Goal: Information Seeking & Learning: Find specific fact

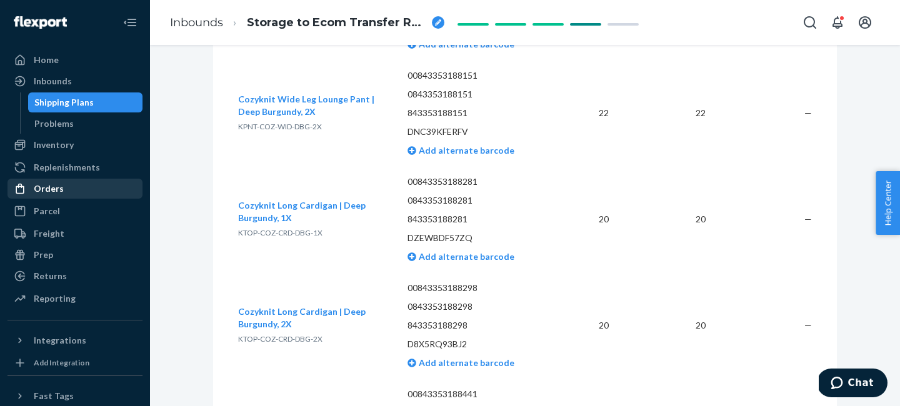
click at [43, 188] on div "Orders" at bounding box center [49, 189] width 30 height 13
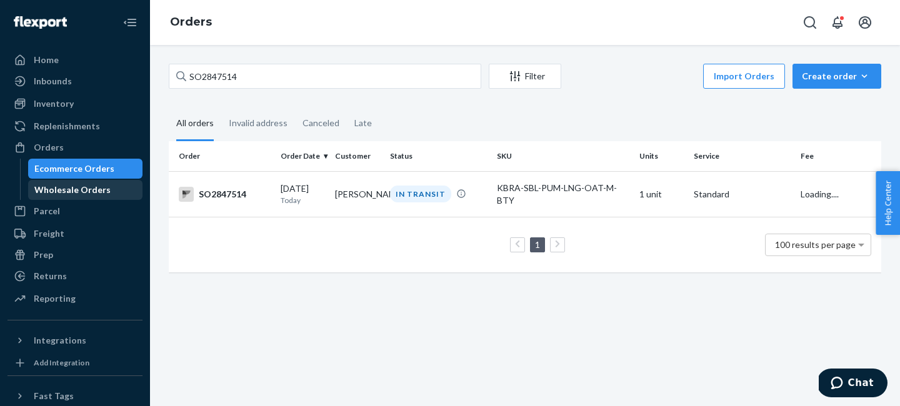
click at [111, 187] on div "Wholesale Orders" at bounding box center [85, 190] width 113 height 18
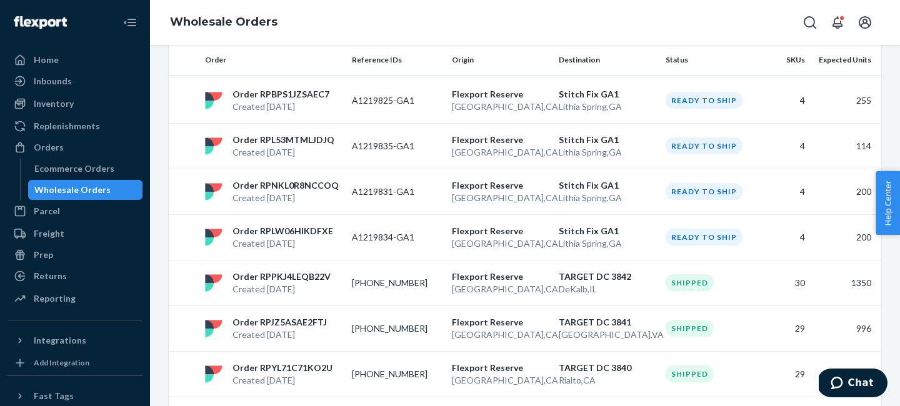
scroll to position [697, 0]
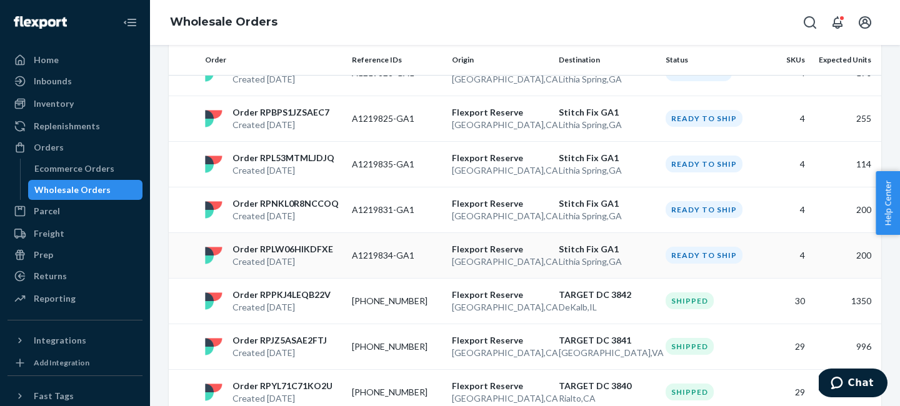
click at [602, 243] on p "Stitch Fix GA1" at bounding box center [607, 249] width 97 height 13
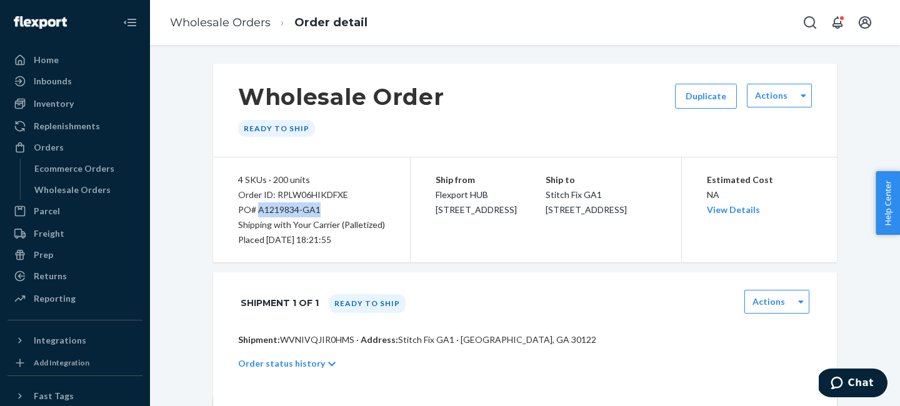
drag, startPoint x: 257, startPoint y: 208, endPoint x: 331, endPoint y: 210, distance: 74.5
click at [331, 210] on div "PO# A1219834-GA1" at bounding box center [311, 210] width 147 height 15
copy div "A1219834-GA1"
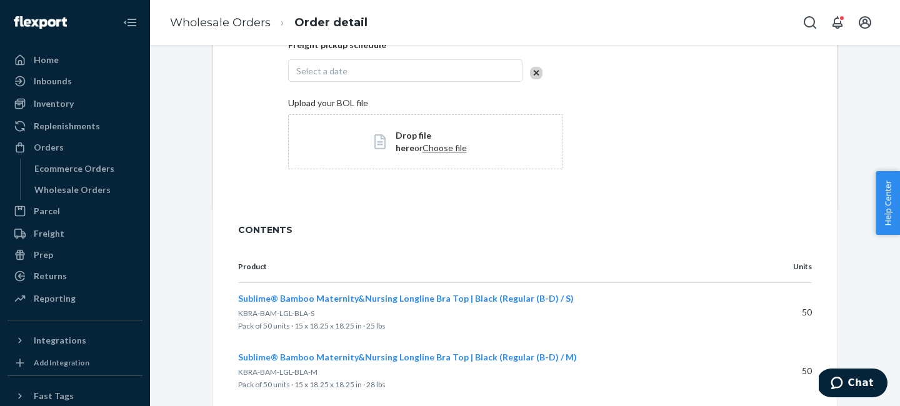
scroll to position [885, 0]
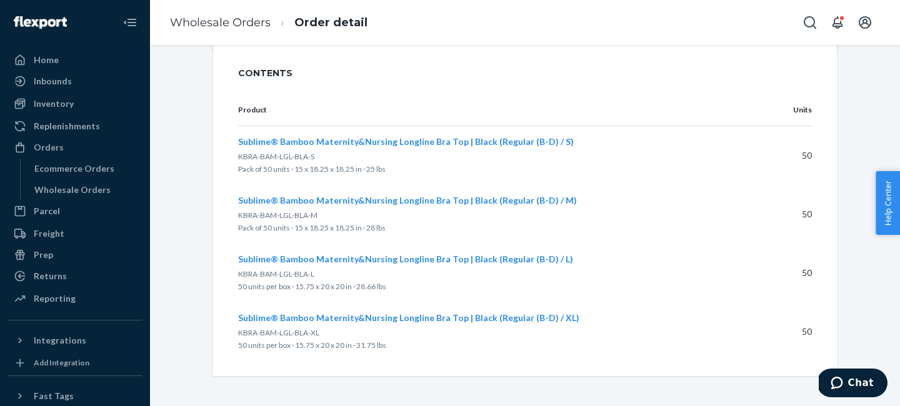
click at [291, 156] on span "KBRA-BAM-LGL-BLA-S" at bounding box center [276, 156] width 76 height 9
copy span "KBRA-BAM-LGL-BLA-S"
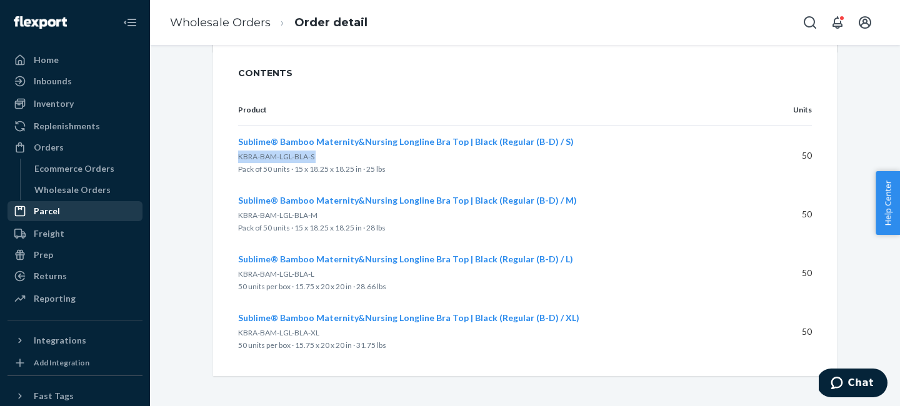
copy span "KBRA-BAM-LGL-BLA-S"
click at [296, 212] on span "KBRA-BAM-LGL-BLA-M" at bounding box center [277, 215] width 79 height 9
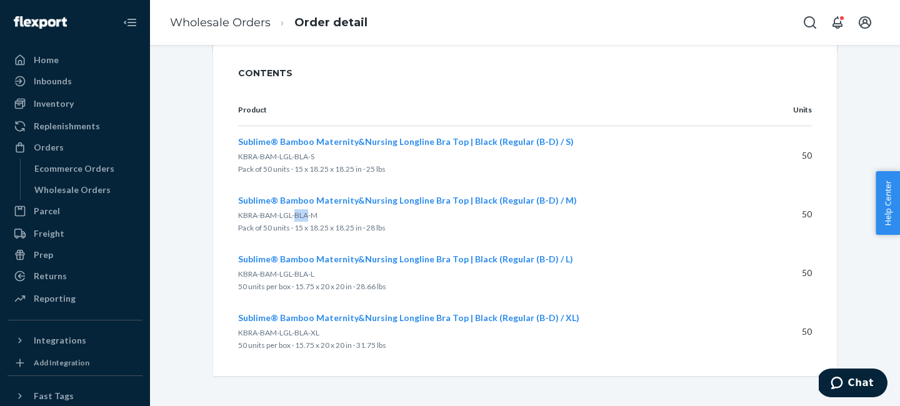
click at [296, 212] on span "KBRA-BAM-LGL-BLA-M" at bounding box center [277, 215] width 79 height 9
copy span "KBRA-BAM-LGL-BLA-M"
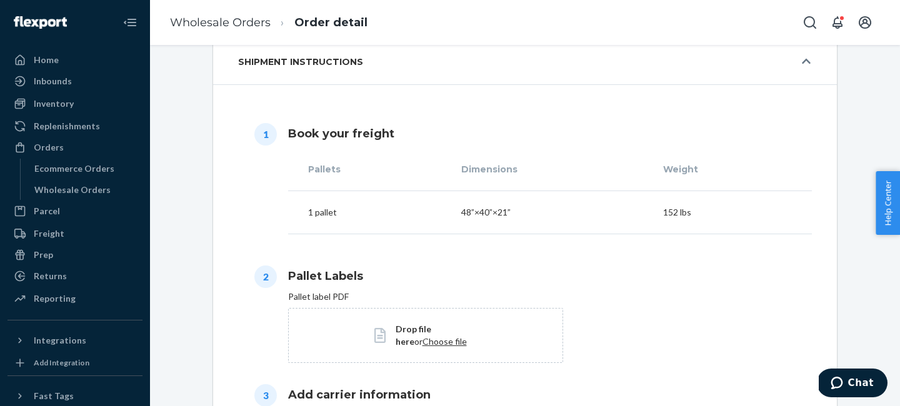
scroll to position [0, 0]
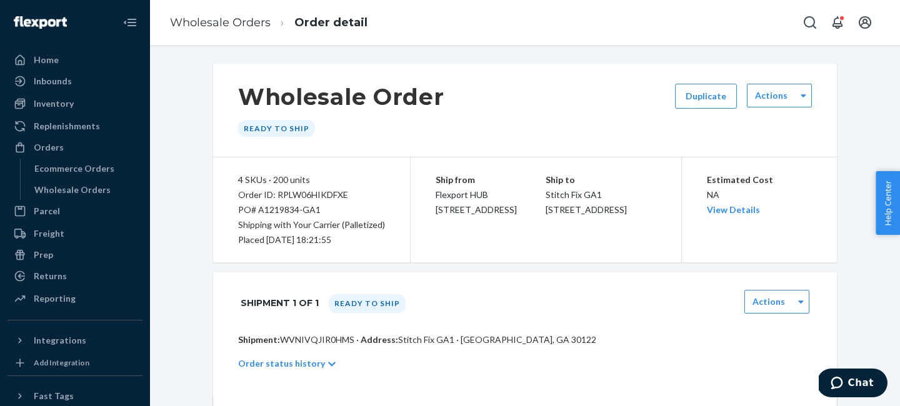
click at [218, 95] on div "Wholesale Order Ready to ship Duplicate Actions" at bounding box center [525, 111] width 624 height 94
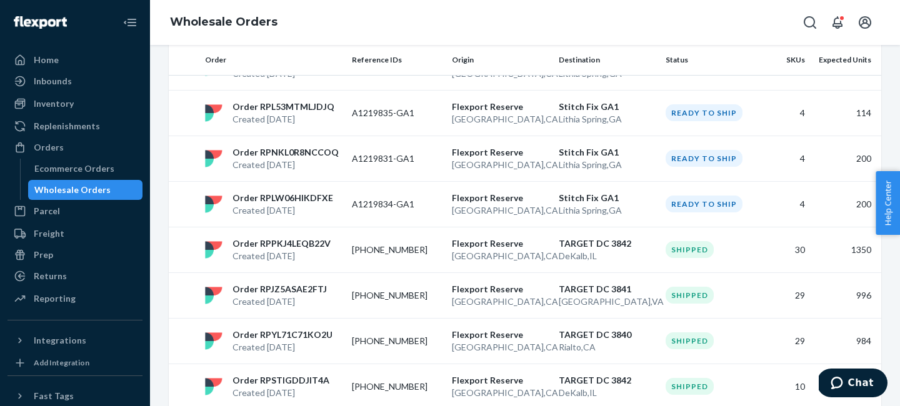
scroll to position [752, 0]
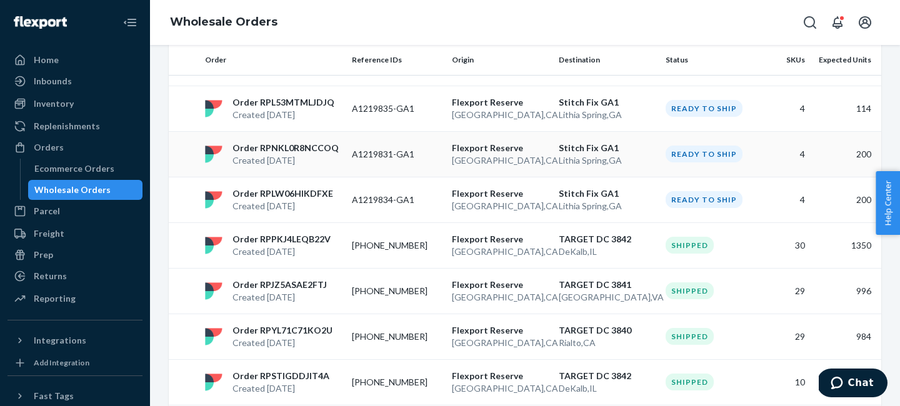
click at [400, 148] on p "A1219831-GA1" at bounding box center [397, 154] width 90 height 13
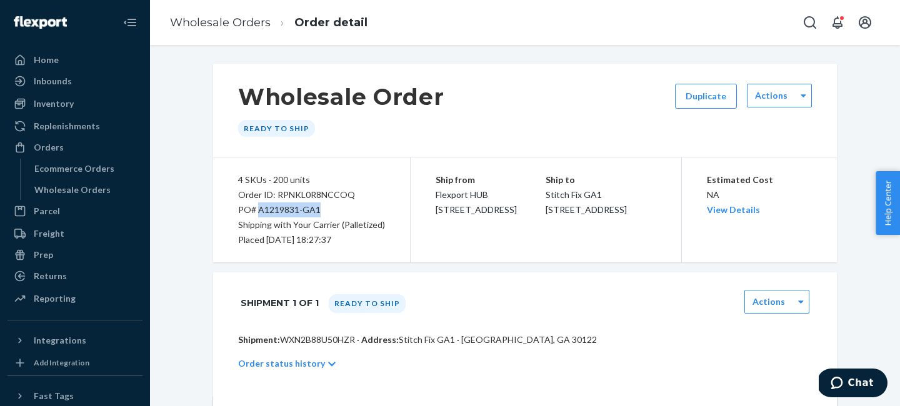
drag, startPoint x: 263, startPoint y: 209, endPoint x: 337, endPoint y: 209, distance: 74.4
click at [337, 209] on div "PO# A1219831-GA1" at bounding box center [311, 210] width 147 height 15
copy div "A1219831-GA1"
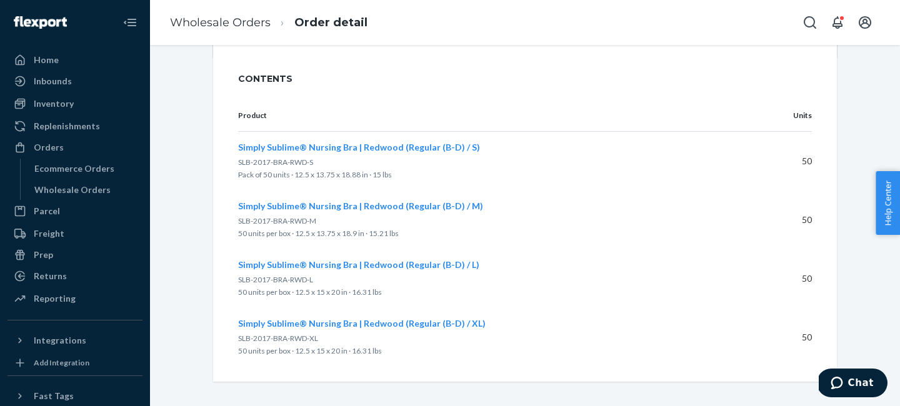
scroll to position [885, 0]
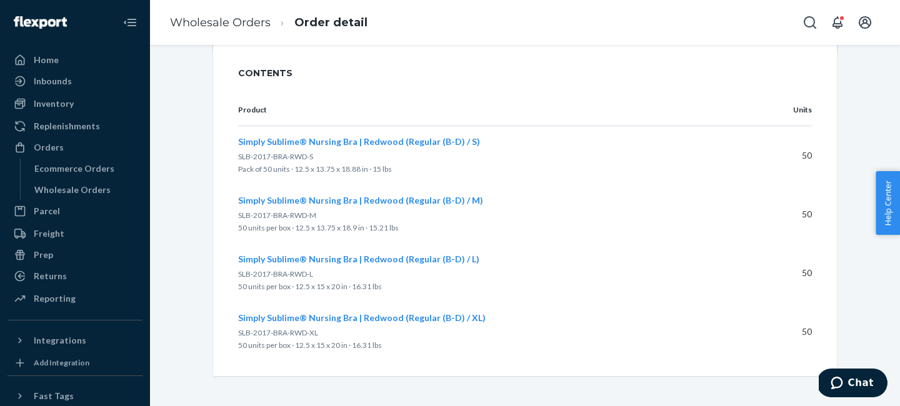
click at [278, 156] on span "SLB-2017-BRA-RWD-S" at bounding box center [275, 156] width 75 height 9
copy span "SLB-2017-BRA-RWD-S"
click at [221, 18] on link "Wholesale Orders" at bounding box center [220, 23] width 101 height 14
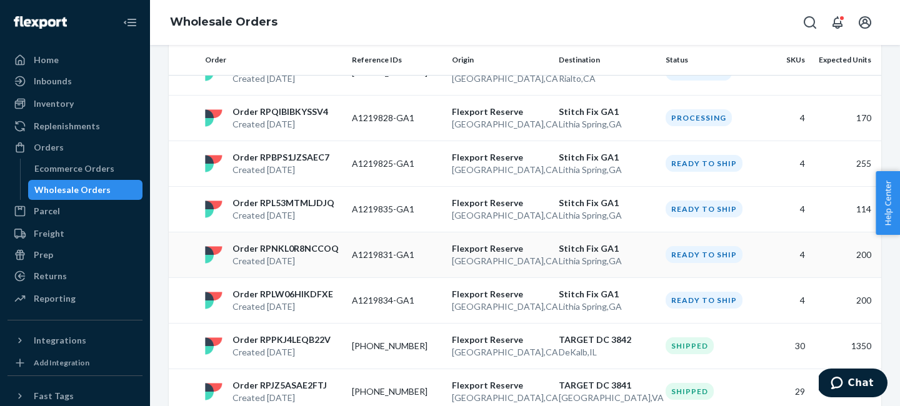
scroll to position [648, 0]
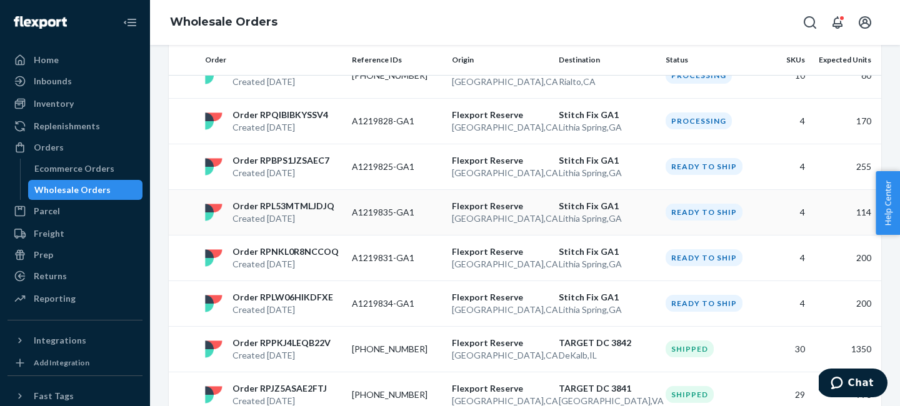
click at [501, 213] on p "[GEOGRAPHIC_DATA] , [GEOGRAPHIC_DATA]" at bounding box center [500, 219] width 97 height 13
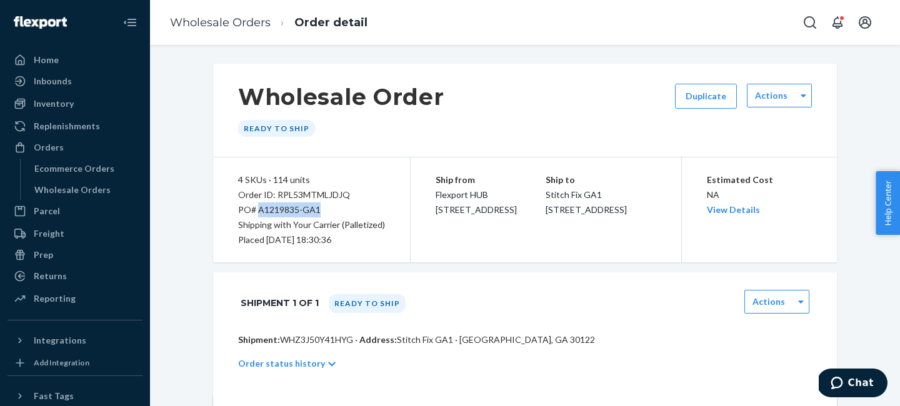
drag, startPoint x: 258, startPoint y: 209, endPoint x: 324, endPoint y: 209, distance: 66.3
click at [324, 209] on div "PO# A1219835-GA1" at bounding box center [311, 210] width 147 height 15
copy div "A1219835-GA1"
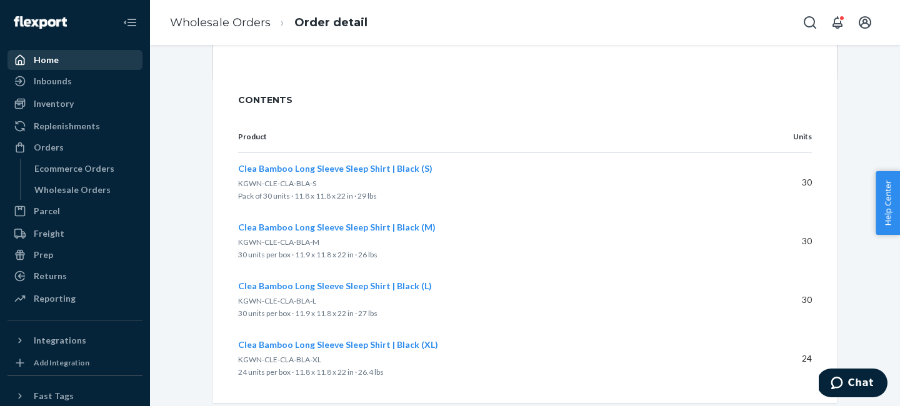
scroll to position [885, 0]
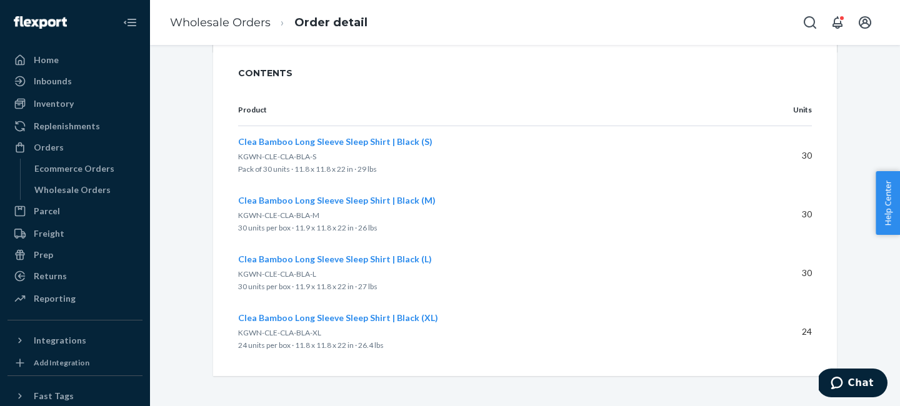
click at [295, 156] on span "KGWN-CLE-CLA-BLA-S" at bounding box center [277, 156] width 78 height 9
drag, startPoint x: 238, startPoint y: 157, endPoint x: 324, endPoint y: 156, distance: 85.7
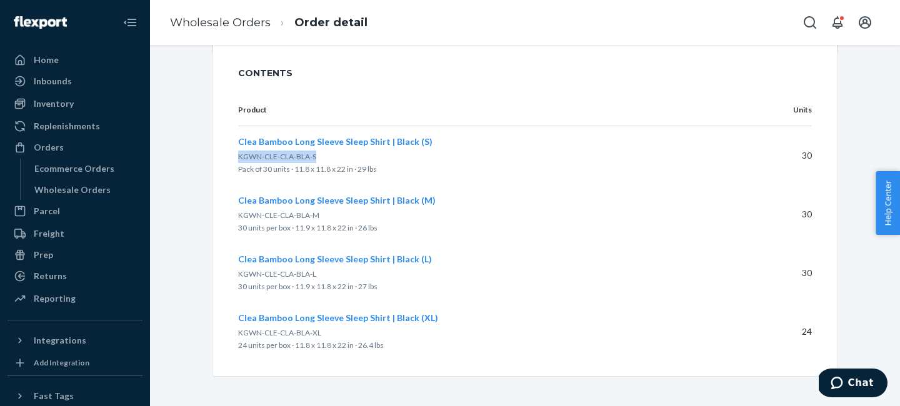
click at [324, 156] on p "KGWN-CLE-CLA-BLA-S" at bounding box center [488, 157] width 501 height 13
copy span "KGWN-CLE-CLA-BLA-S"
click at [244, 24] on link "Wholesale Orders" at bounding box center [220, 23] width 101 height 14
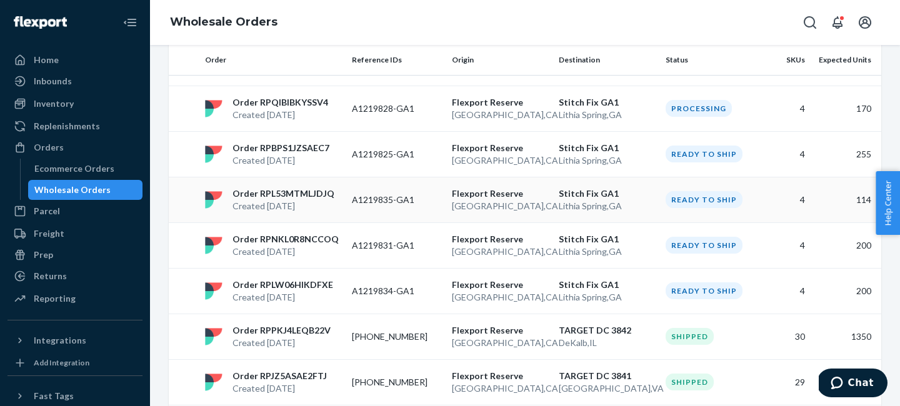
scroll to position [640, 0]
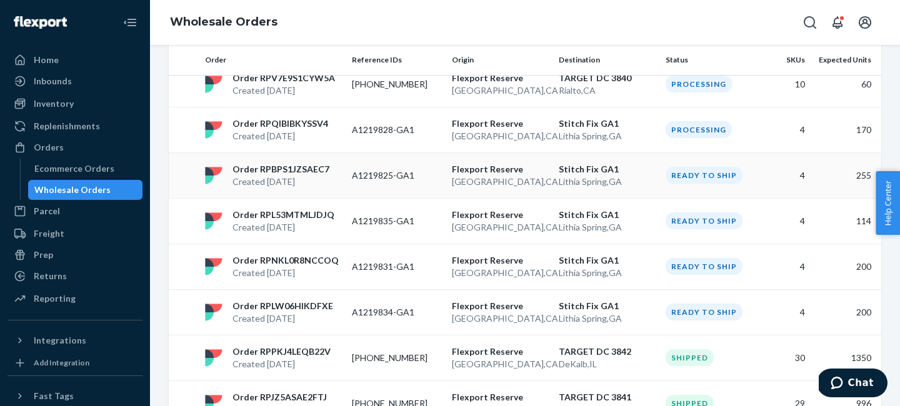
click at [580, 163] on p "Stitch Fix GA1" at bounding box center [607, 169] width 97 height 13
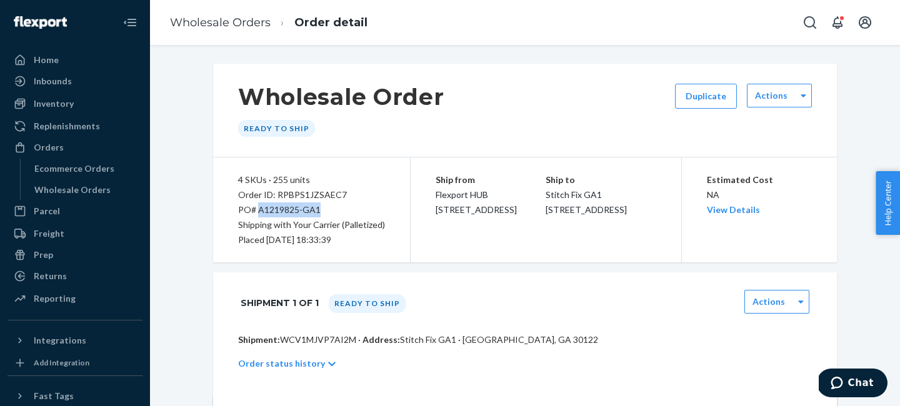
drag, startPoint x: 260, startPoint y: 209, endPoint x: 327, endPoint y: 211, distance: 67.5
click at [327, 211] on div "PO# A1219825-GA1" at bounding box center [311, 210] width 147 height 15
copy div "A1219825-GA1"
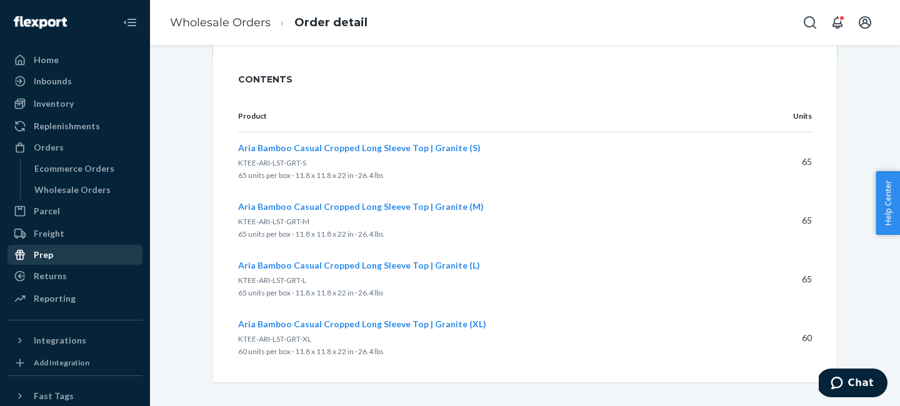
scroll to position [879, 0]
click at [276, 161] on span "KTEE-ARI-LST-GRT-S" at bounding box center [272, 162] width 68 height 9
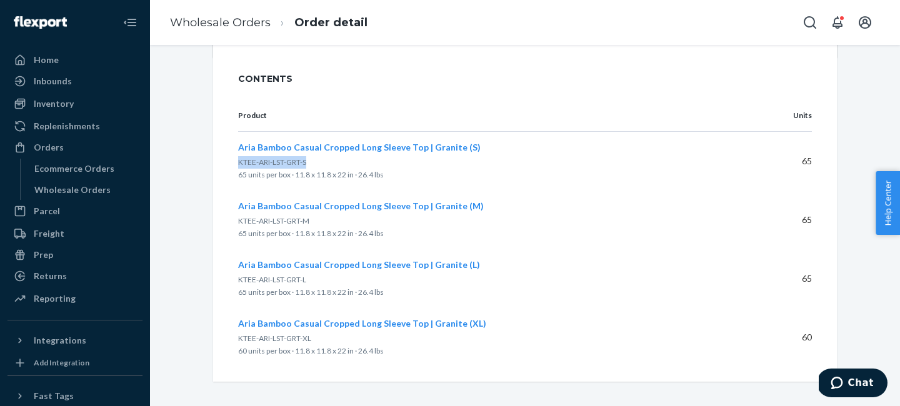
drag, startPoint x: 240, startPoint y: 161, endPoint x: 316, endPoint y: 163, distance: 75.7
click at [316, 163] on p "KTEE-ARI-LST-GRT-S" at bounding box center [488, 162] width 501 height 13
copy span "KTEE-ARI-LST-GRT-S"
click at [220, 22] on link "Wholesale Orders" at bounding box center [220, 23] width 101 height 14
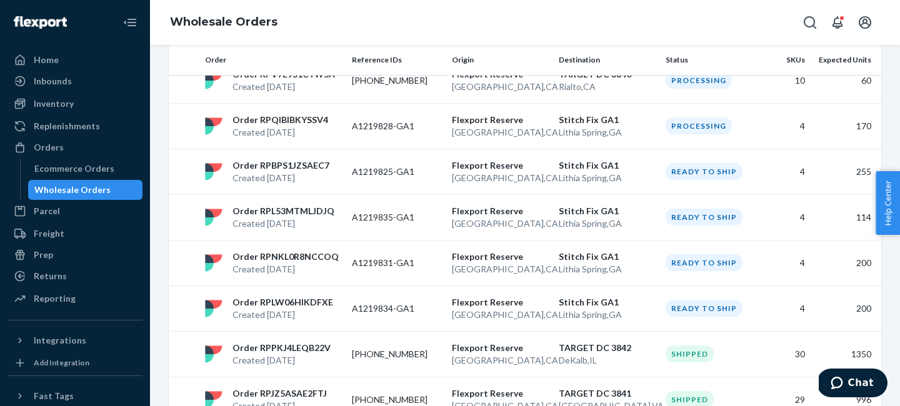
scroll to position [616, 0]
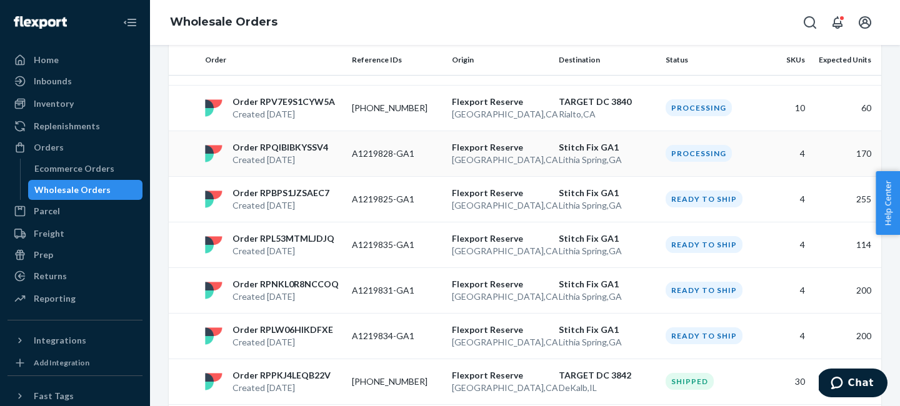
click at [396, 131] on td "A1219828-GA1" at bounding box center [397, 154] width 100 height 46
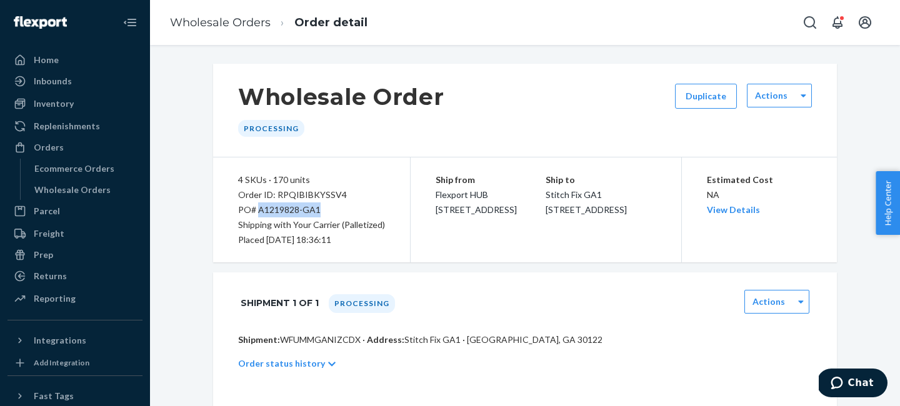
drag, startPoint x: 260, startPoint y: 211, endPoint x: 335, endPoint y: 211, distance: 75.7
click at [335, 211] on div "PO# A1219828-GA1" at bounding box center [311, 210] width 147 height 15
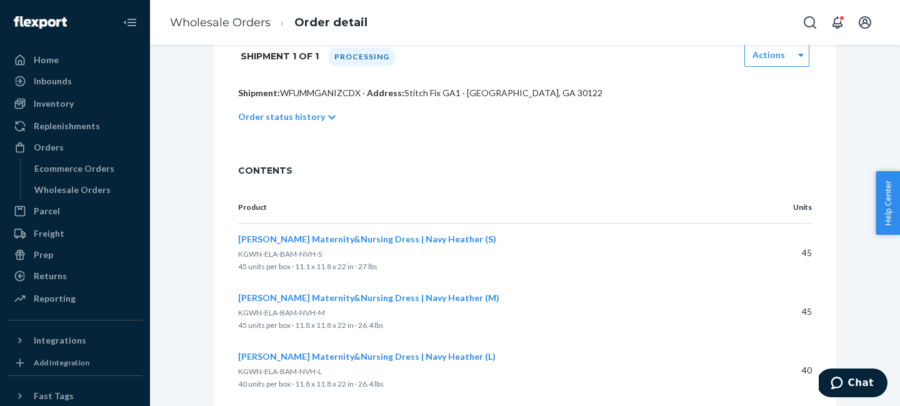
scroll to position [306, 0]
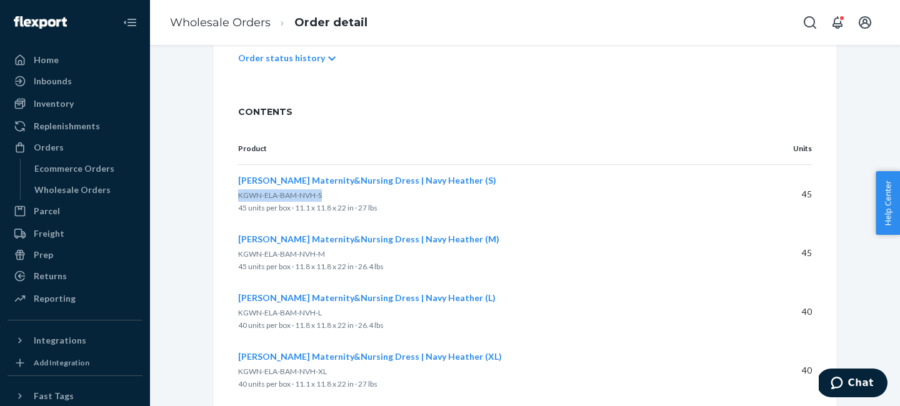
drag, startPoint x: 238, startPoint y: 194, endPoint x: 326, endPoint y: 194, distance: 88.2
click at [326, 194] on p "KGWN-ELA-BAM-NVH-S" at bounding box center [488, 195] width 501 height 13
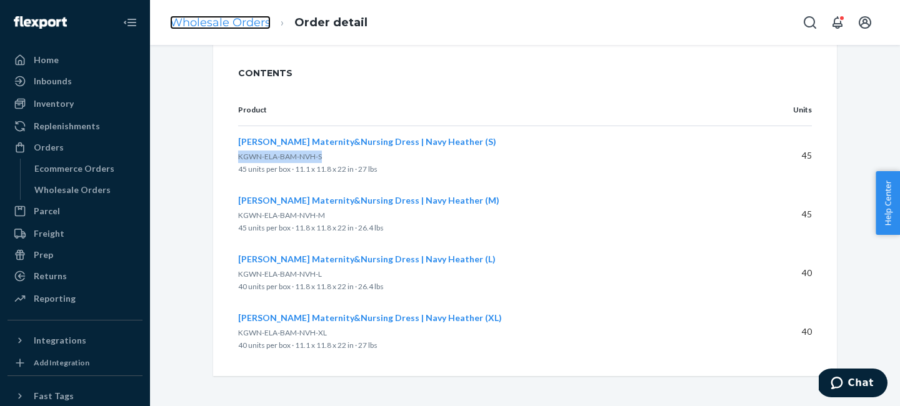
click at [244, 24] on link "Wholesale Orders" at bounding box center [220, 23] width 101 height 14
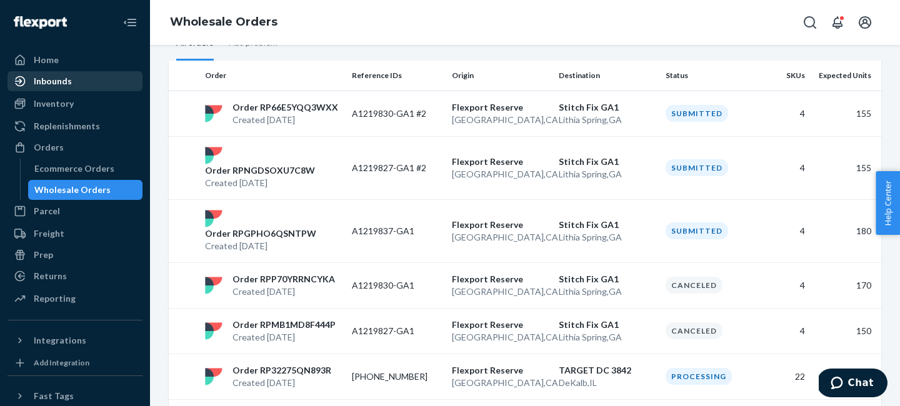
scroll to position [112, 0]
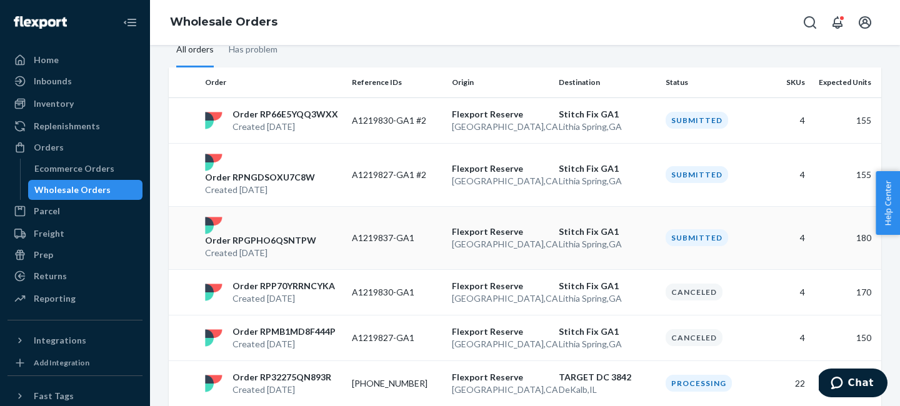
click at [378, 232] on p "A1219837-GA1" at bounding box center [397, 238] width 90 height 13
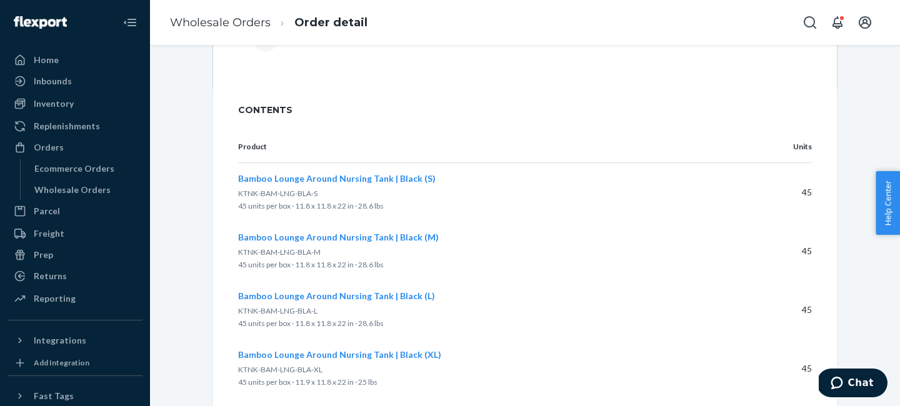
scroll to position [834, 0]
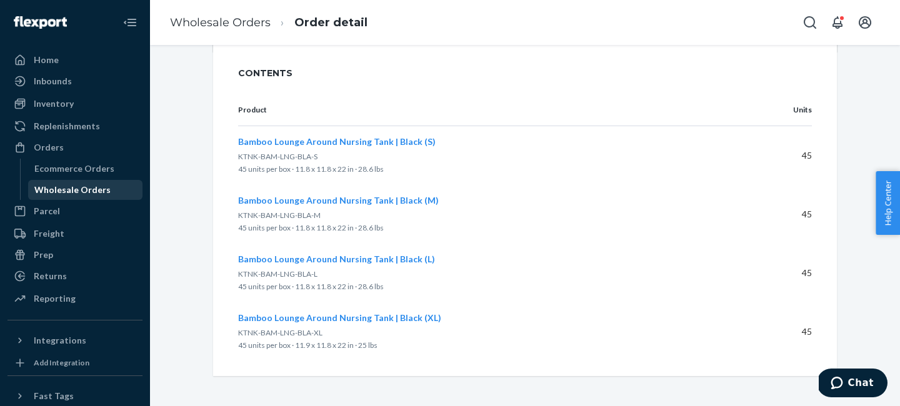
click at [64, 189] on div "Wholesale Orders" at bounding box center [72, 190] width 76 height 13
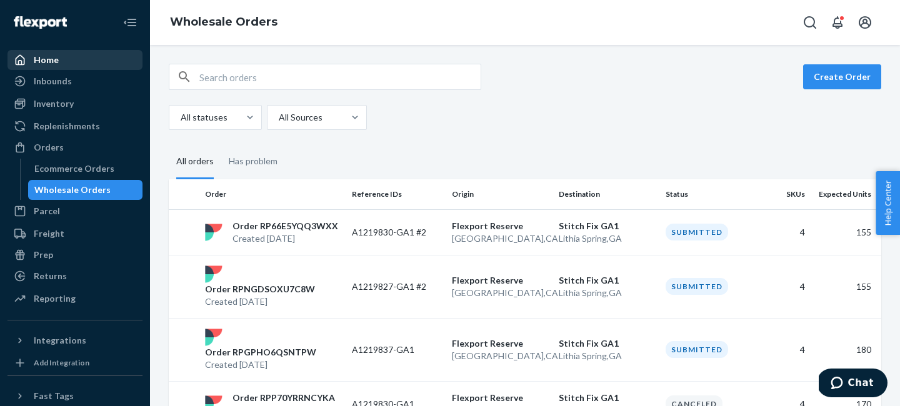
click at [74, 59] on div "Home" at bounding box center [75, 60] width 133 height 18
